Goal: Task Accomplishment & Management: Manage account settings

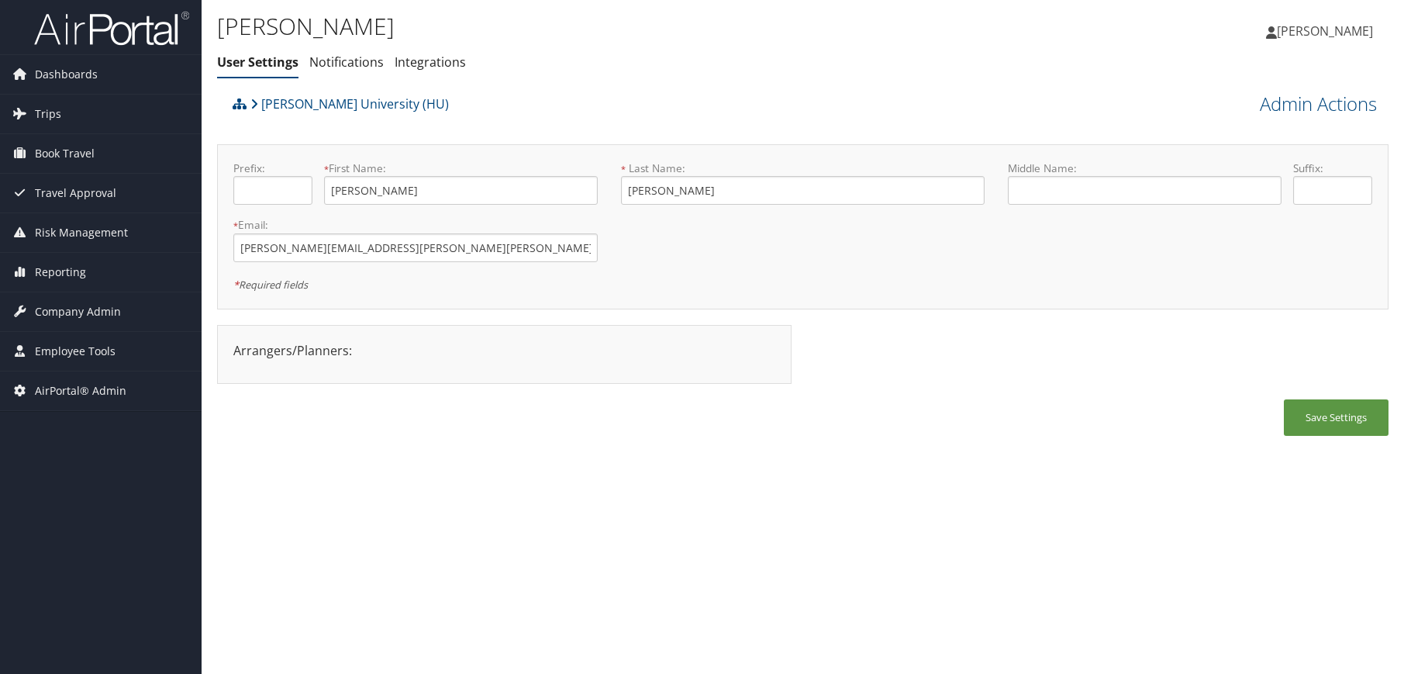
click at [657, 512] on div "[PERSON_NAME] User Settings Notifications Integrations User Settings Notificati…" at bounding box center [803, 337] width 1202 height 674
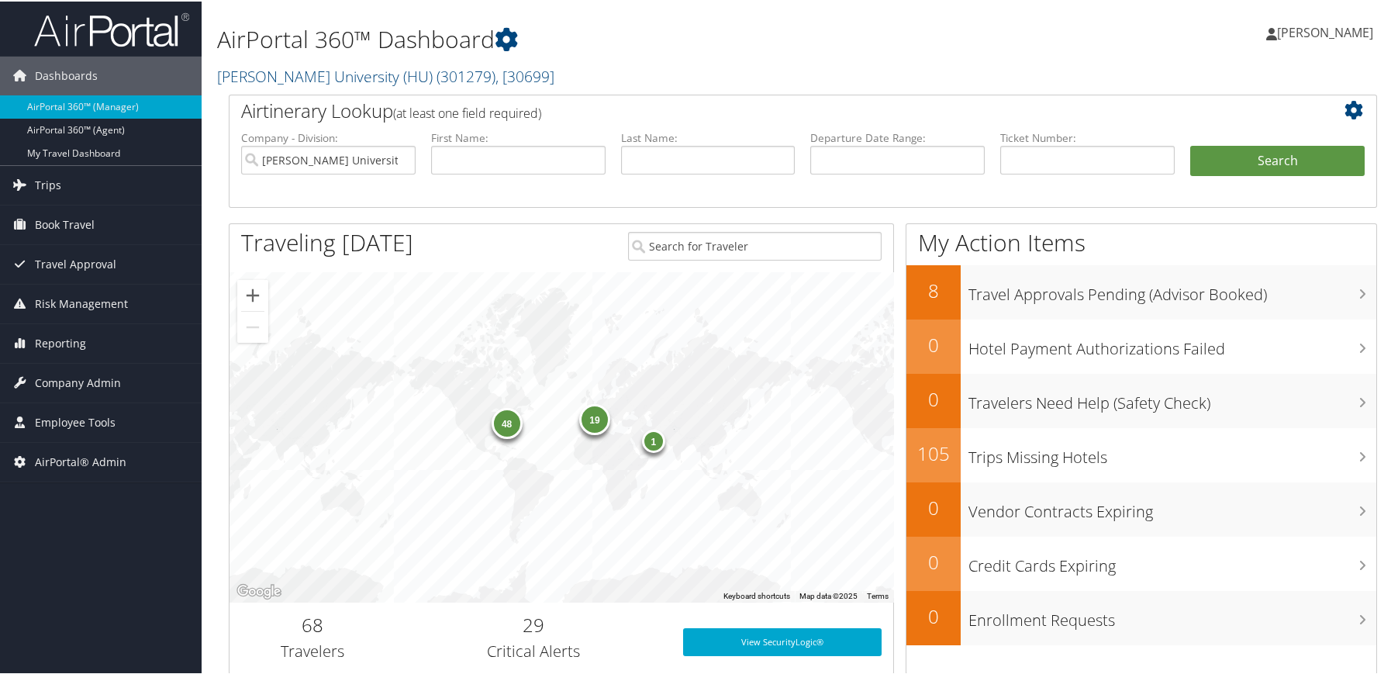
click at [763, 33] on h1 "AirPortal 360™ Dashboard" at bounding box center [607, 38] width 781 height 33
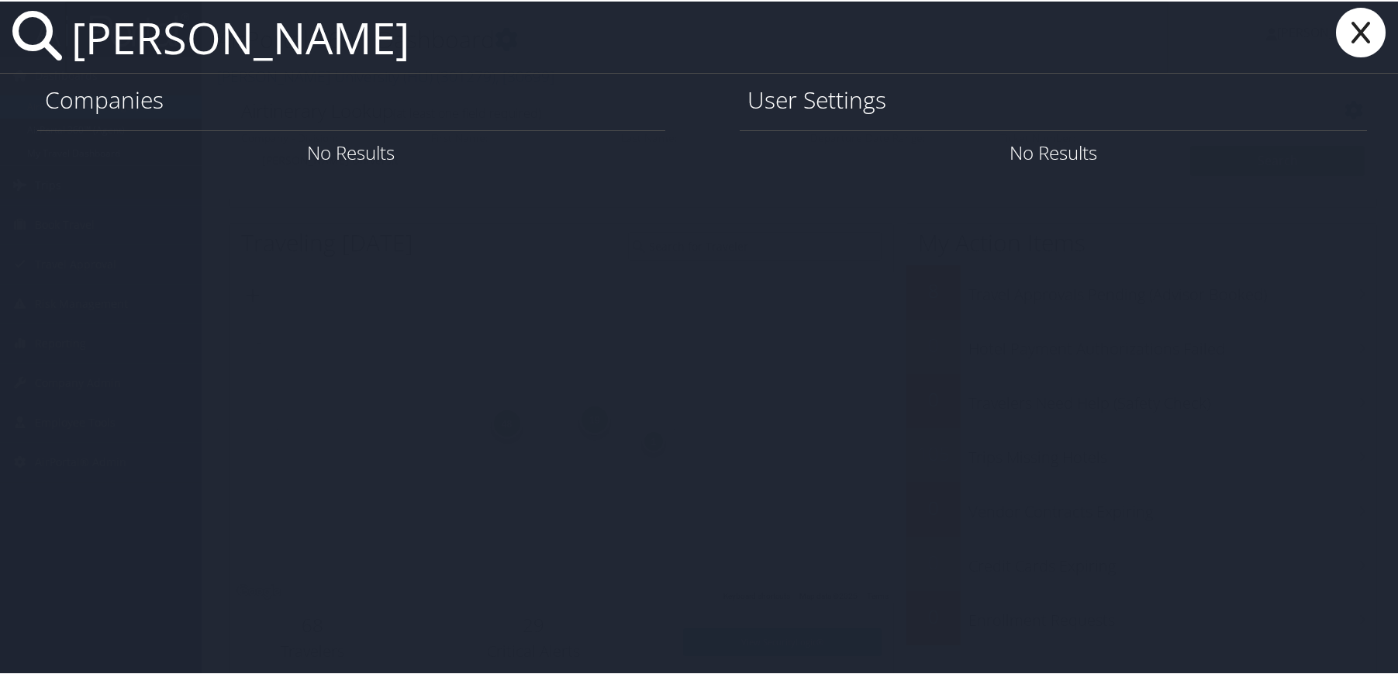
type input "jerry miller"
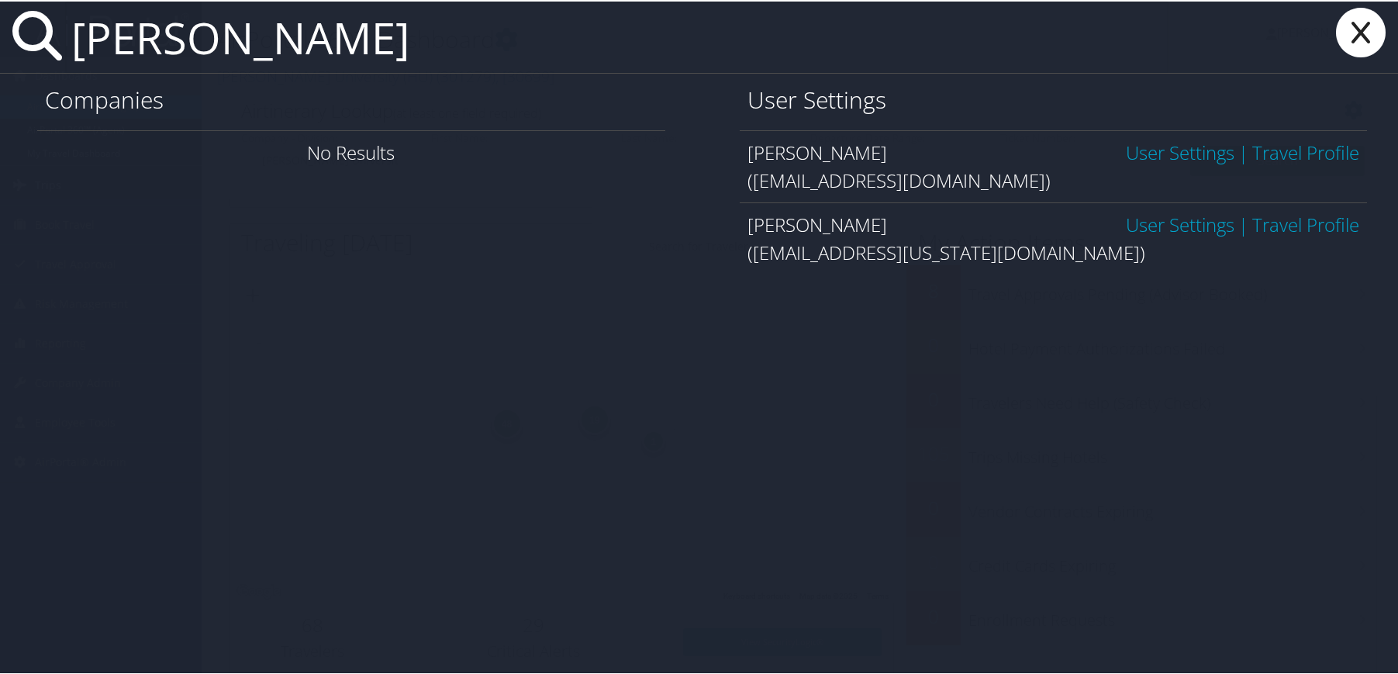
click at [1148, 150] on link "User Settings" at bounding box center [1180, 151] width 109 height 26
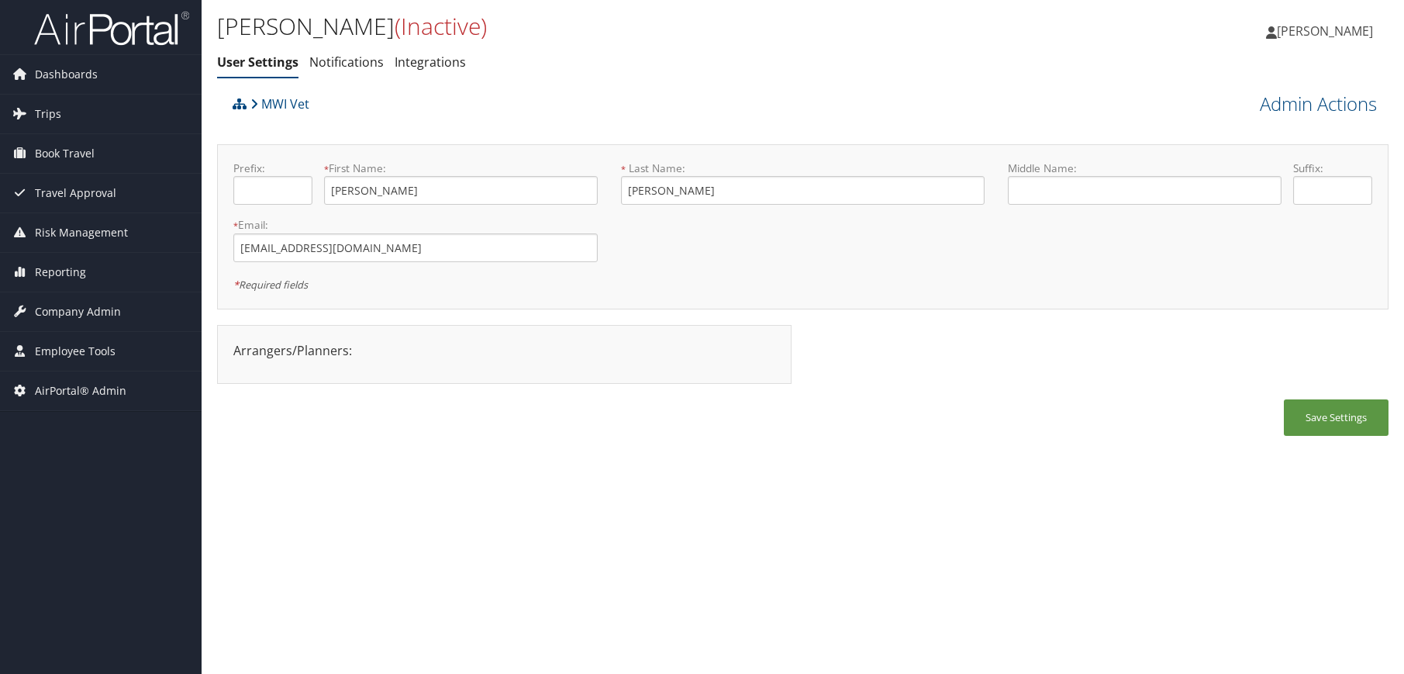
click at [786, 536] on div "[PERSON_NAME] (Inactive) User Settings Notifications Integrations User Settings…" at bounding box center [803, 337] width 1202 height 674
drag, startPoint x: 65, startPoint y: 581, endPoint x: 9, endPoint y: 453, distance: 139.6
click at [65, 581] on div "Dashboards AirPortal 360™ (Manager) AirPortal 360™ (Agent) My Travel Dashboard …" at bounding box center [702, 337] width 1404 height 674
click at [85, 316] on span "Company Admin" at bounding box center [78, 311] width 86 height 39
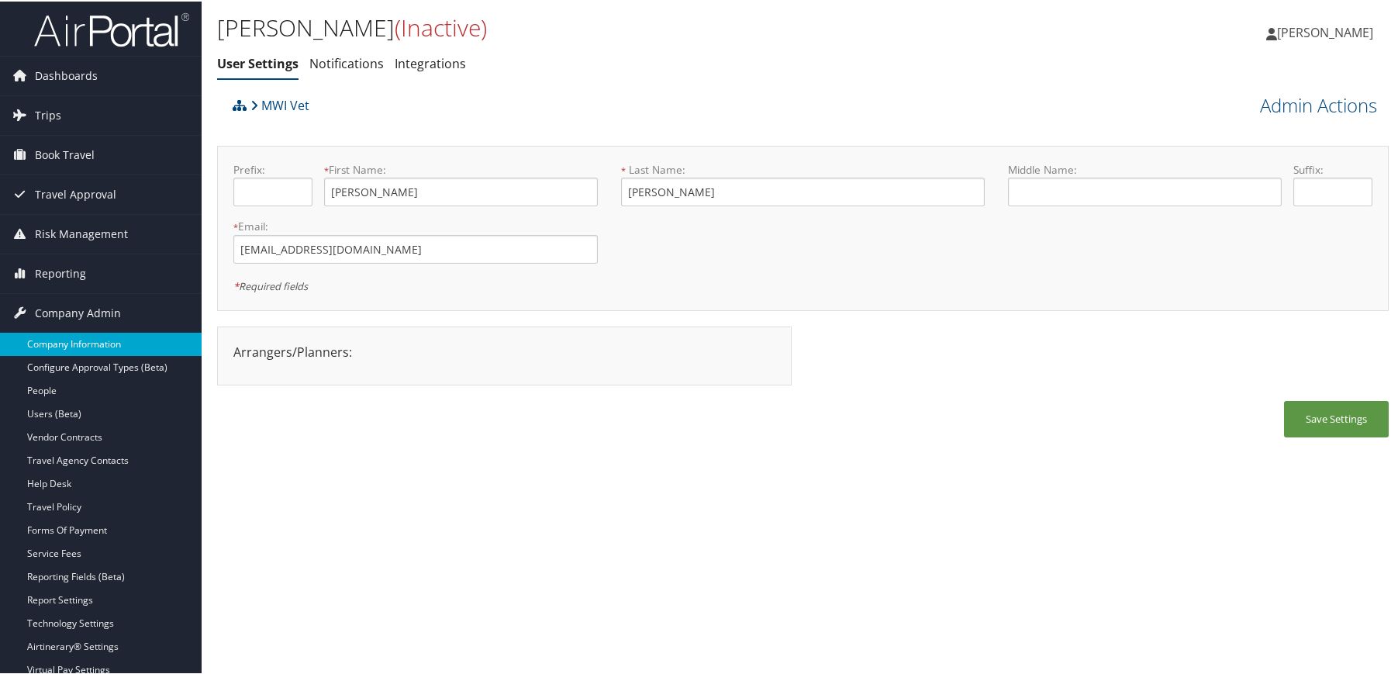
click at [91, 340] on link "Company Information" at bounding box center [101, 342] width 202 height 23
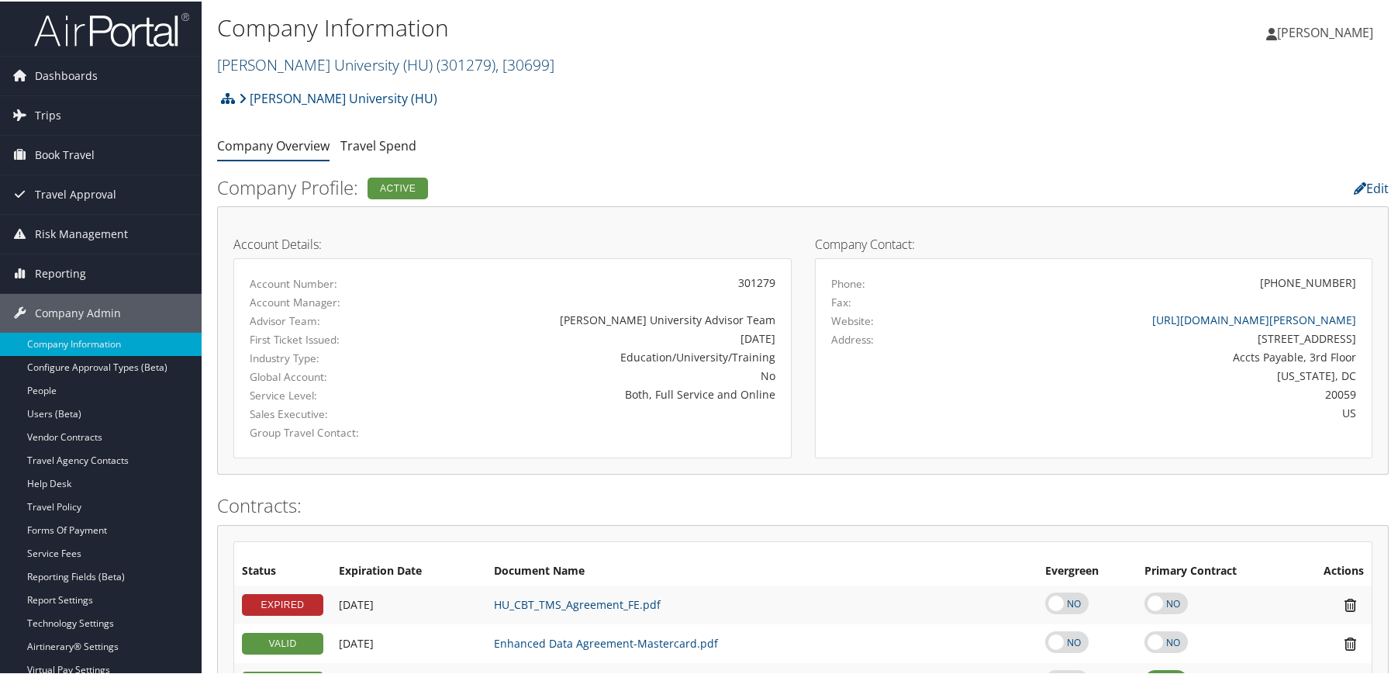
click at [334, 65] on link "[PERSON_NAME] University (HU) ( 301279 ) , [ 30699 ]" at bounding box center [385, 63] width 337 height 21
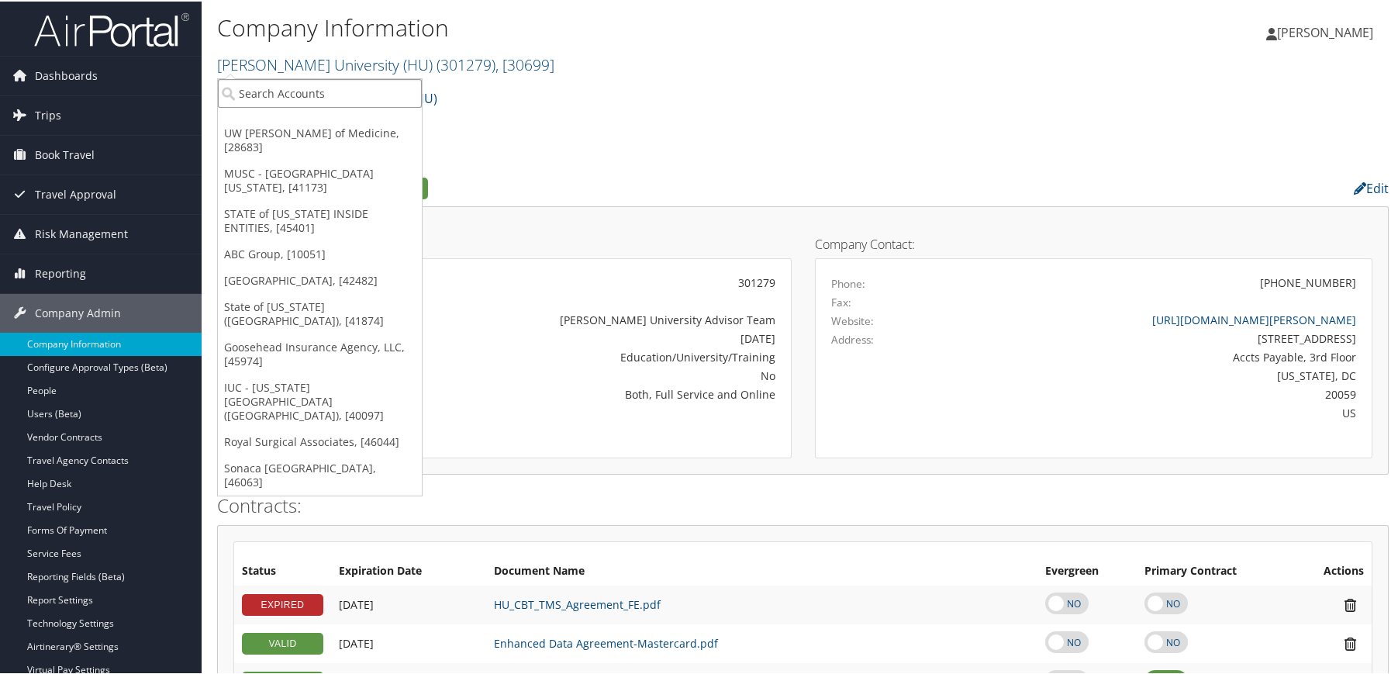
click at [320, 91] on input "search" at bounding box center [320, 92] width 204 height 29
type input "csu"
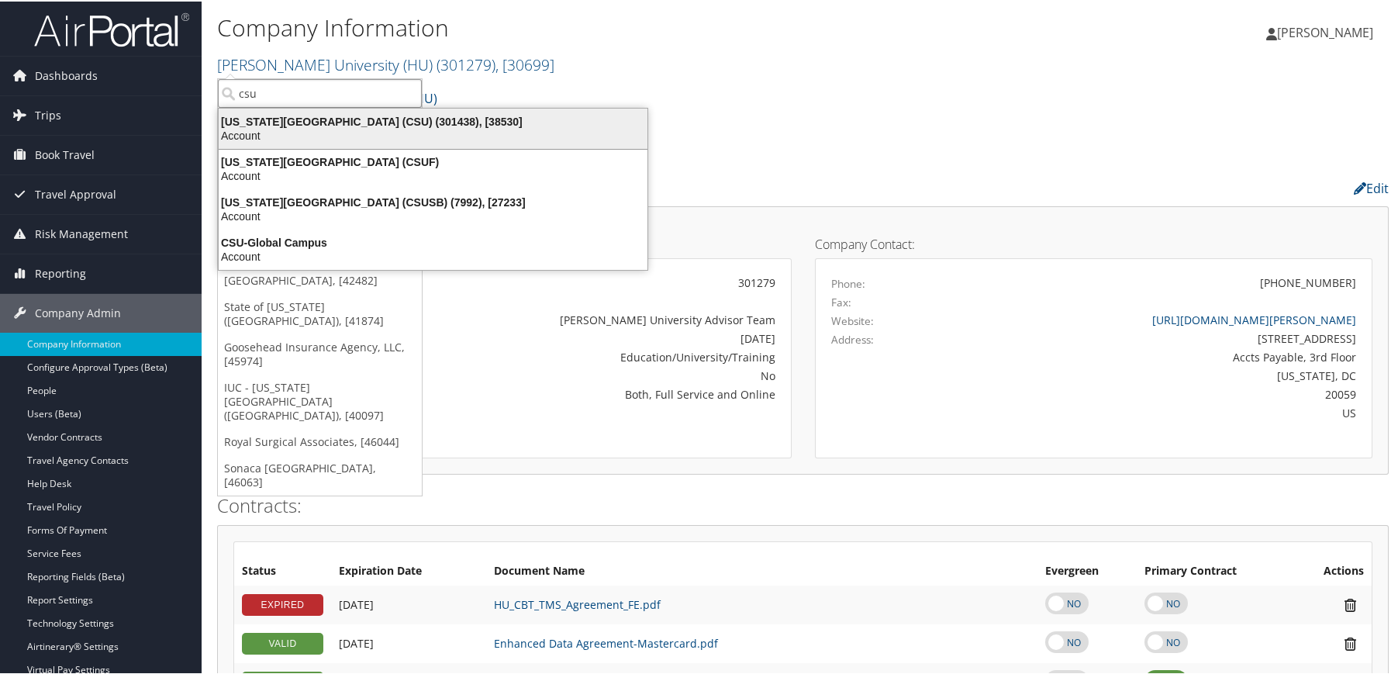
click at [322, 124] on div "[US_STATE][GEOGRAPHIC_DATA] (CSU) (301438), [38530]" at bounding box center [432, 120] width 447 height 14
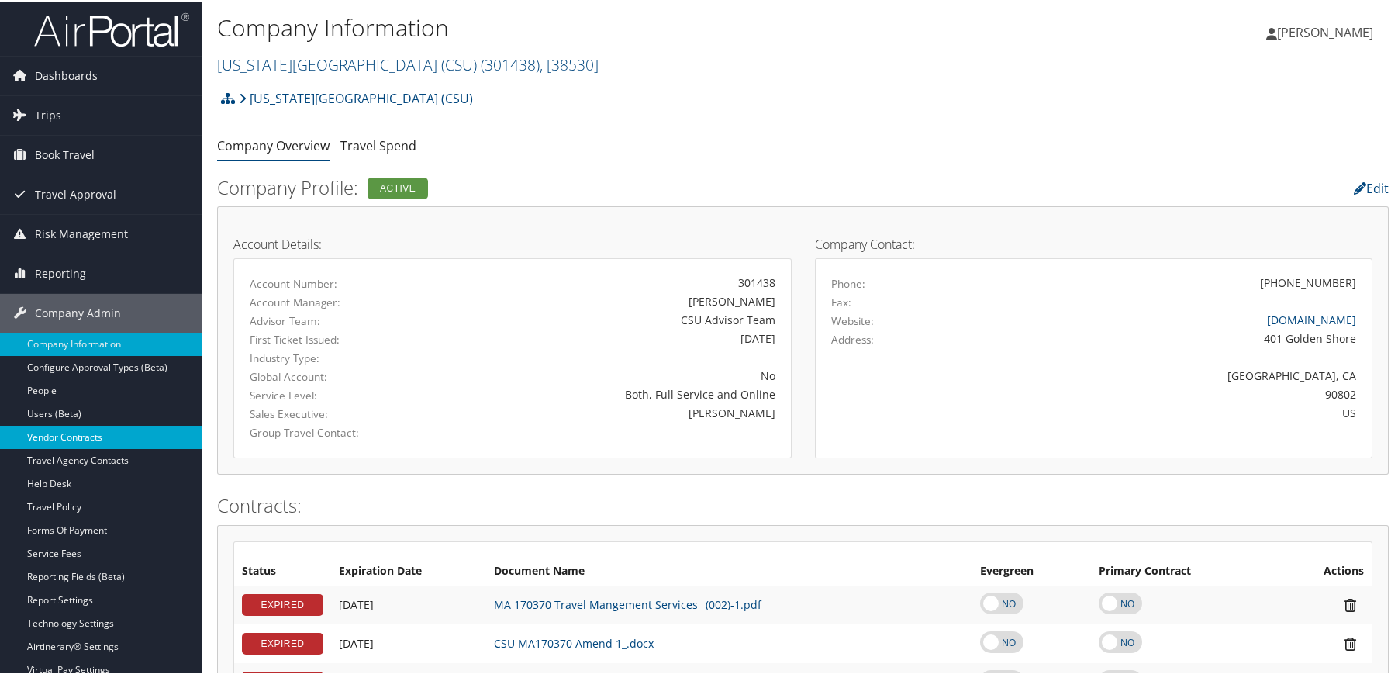
click at [71, 432] on link "Vendor Contracts" at bounding box center [101, 435] width 202 height 23
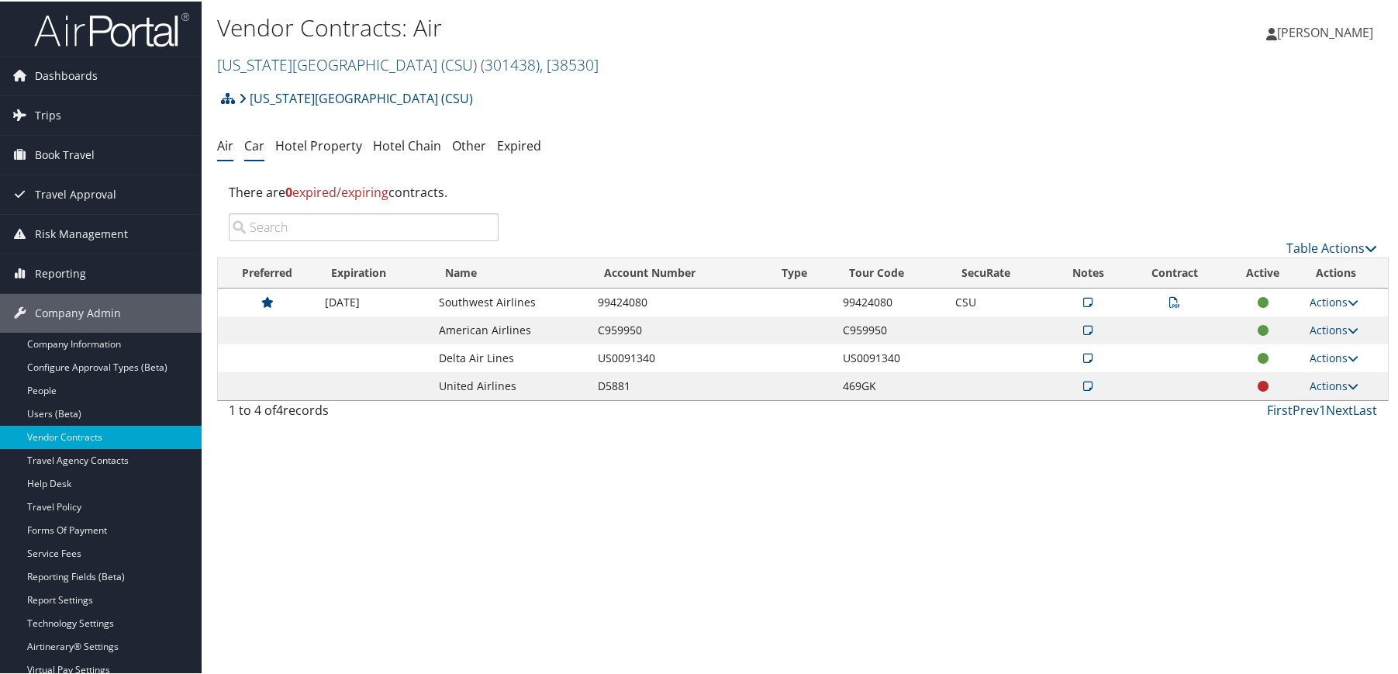
click at [250, 138] on link "Car" at bounding box center [254, 144] width 20 height 17
